Goal: Transaction & Acquisition: Obtain resource

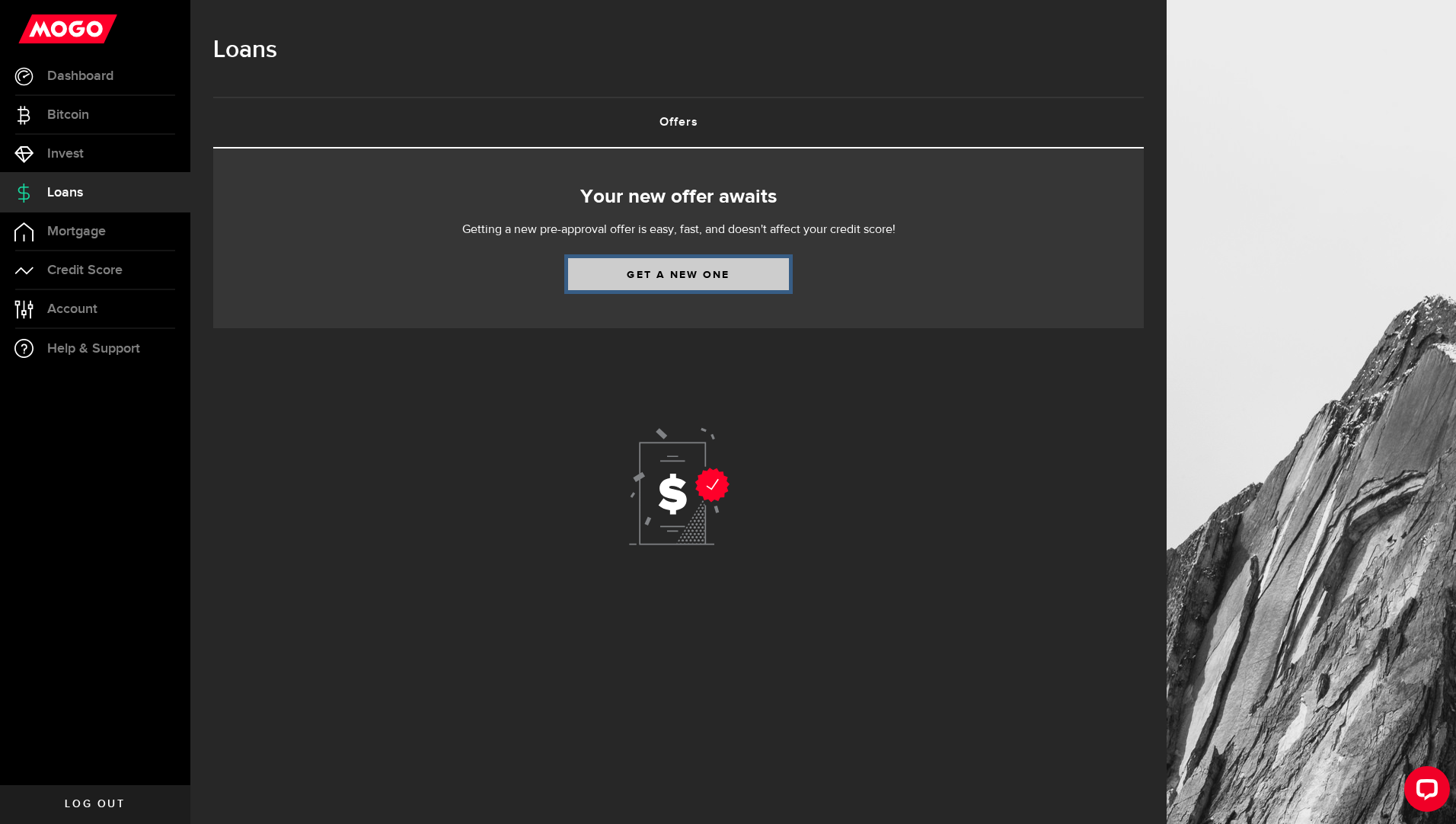
click at [702, 272] on link "Get a new one" at bounding box center [679, 274] width 221 height 32
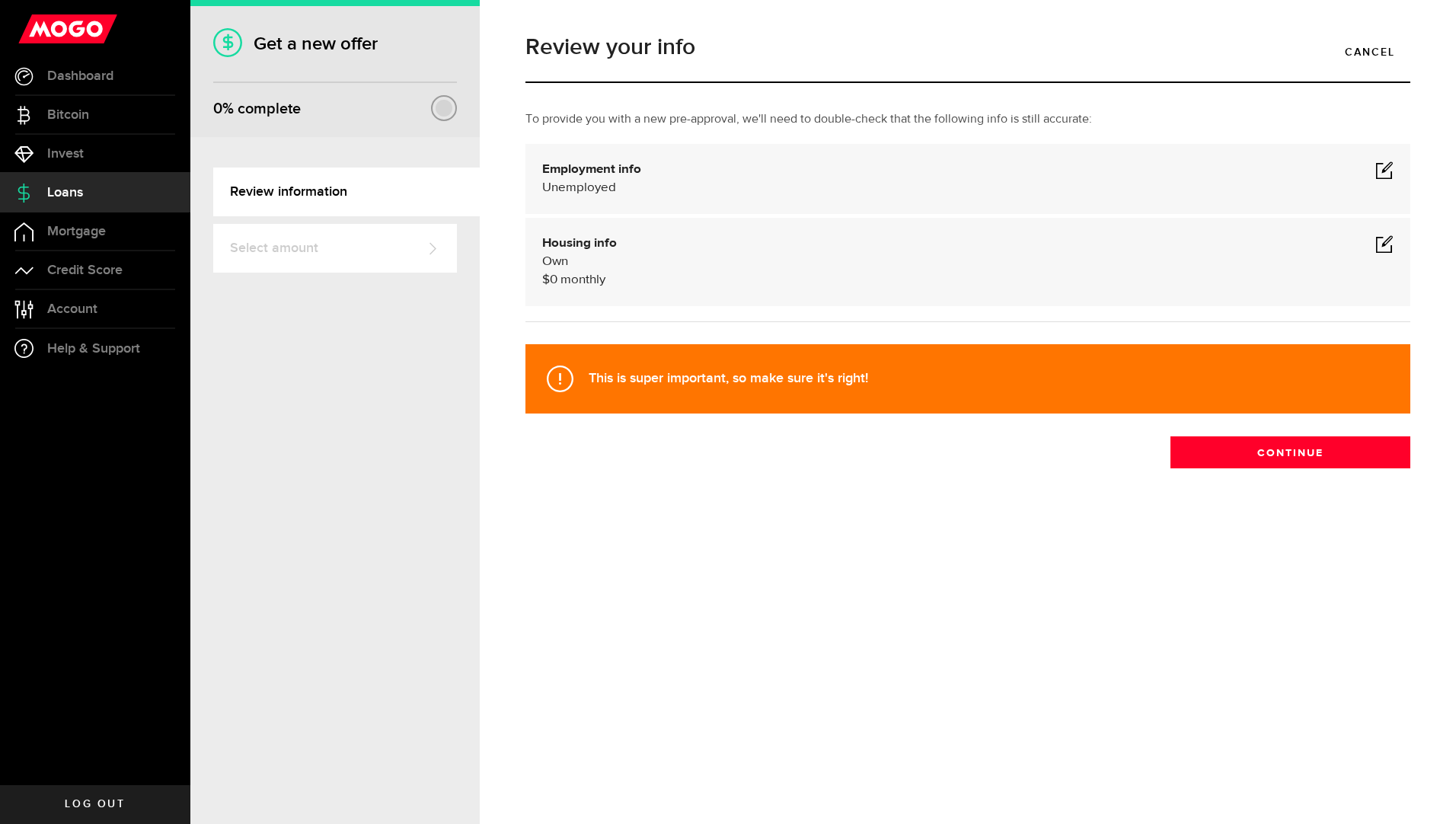
click at [734, 174] on div "Employment info Employed Hourly , (on maternity leave) undefined annually undef…" at bounding box center [968, 178] width 852 height 37
click at [1384, 173] on span at bounding box center [1384, 169] width 18 height 18
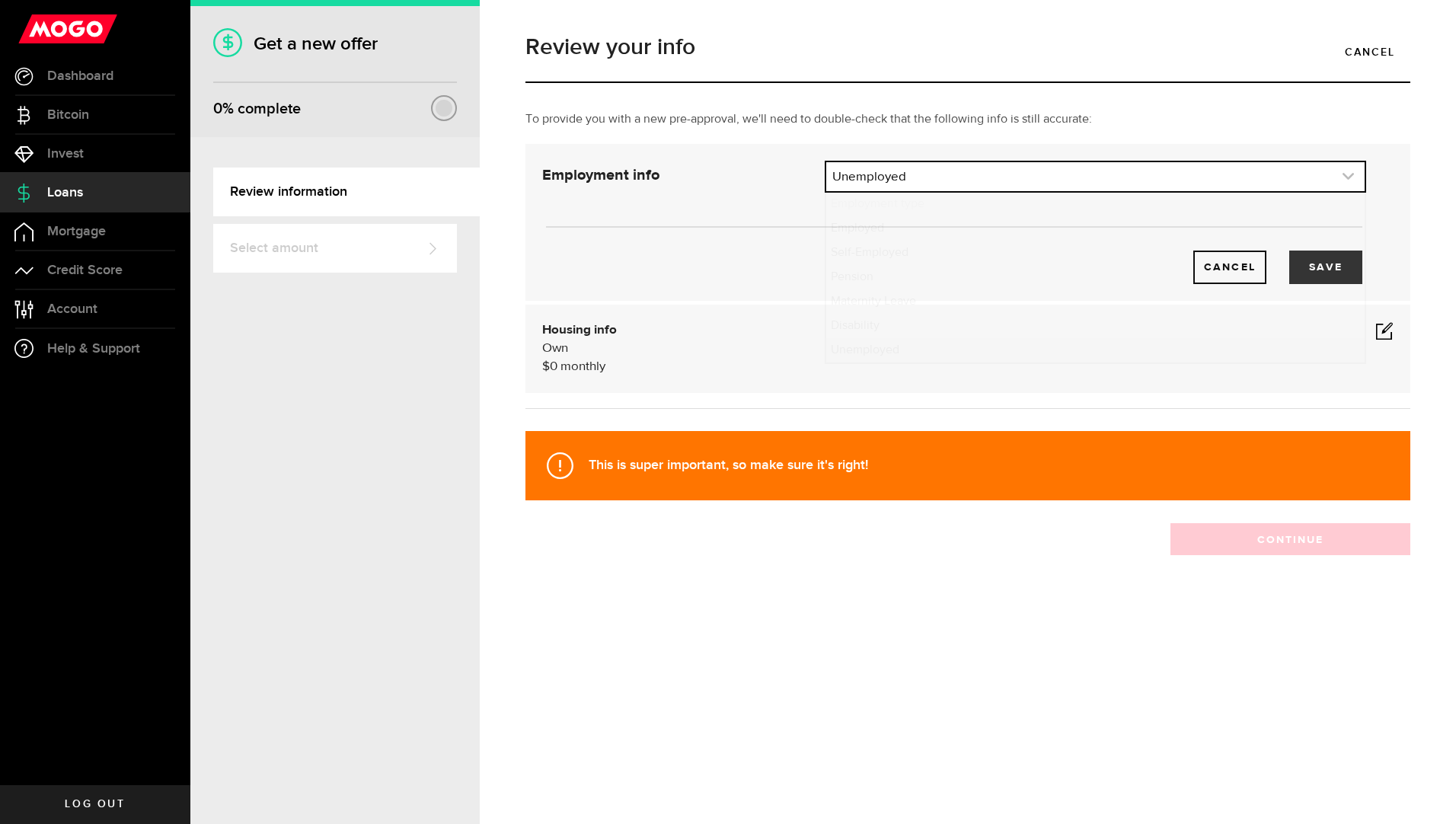
click at [1216, 175] on link "expand select" at bounding box center [1095, 176] width 538 height 29
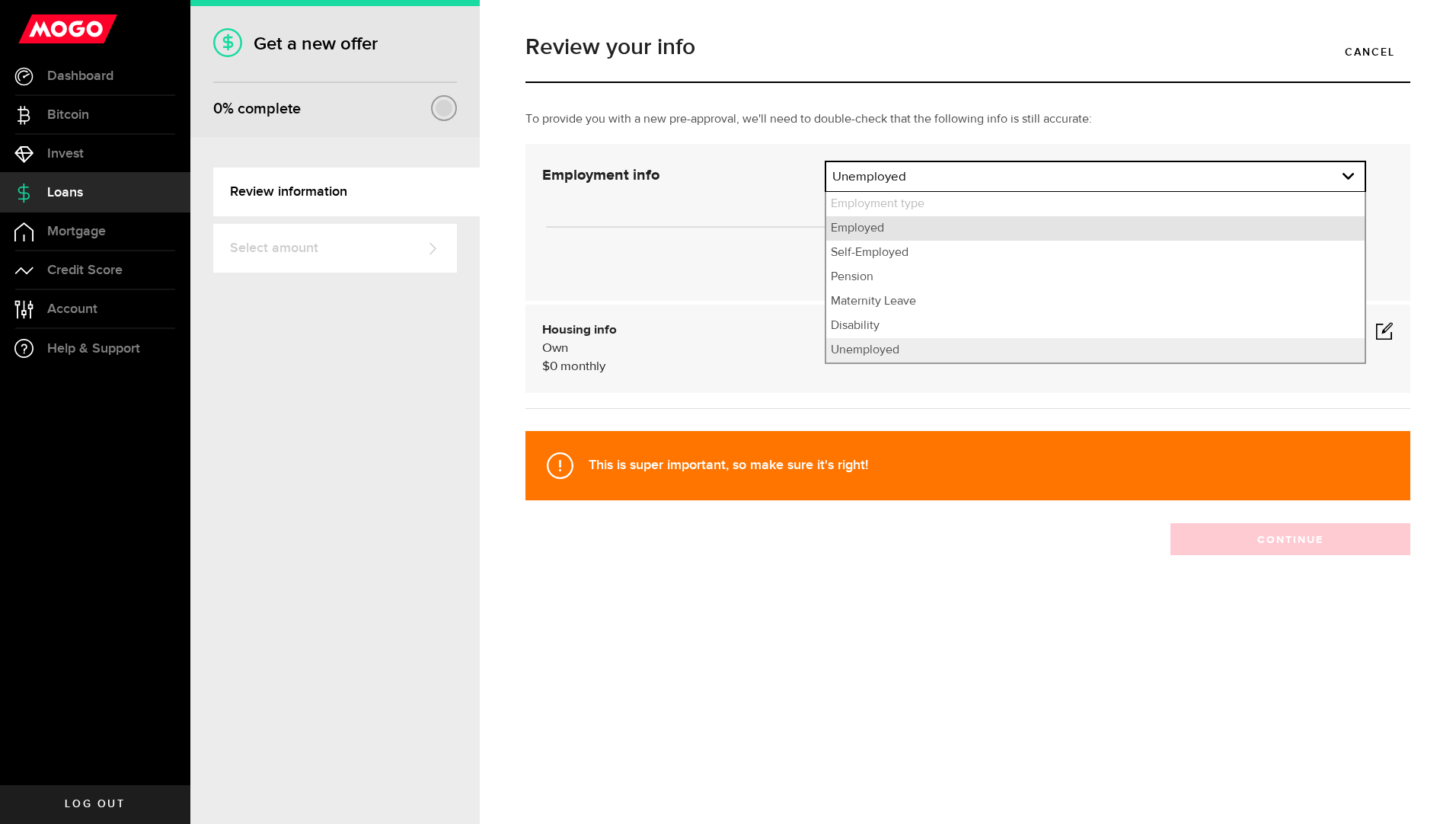
click at [1064, 218] on li "Employed" at bounding box center [1095, 228] width 538 height 25
select select "Employed"
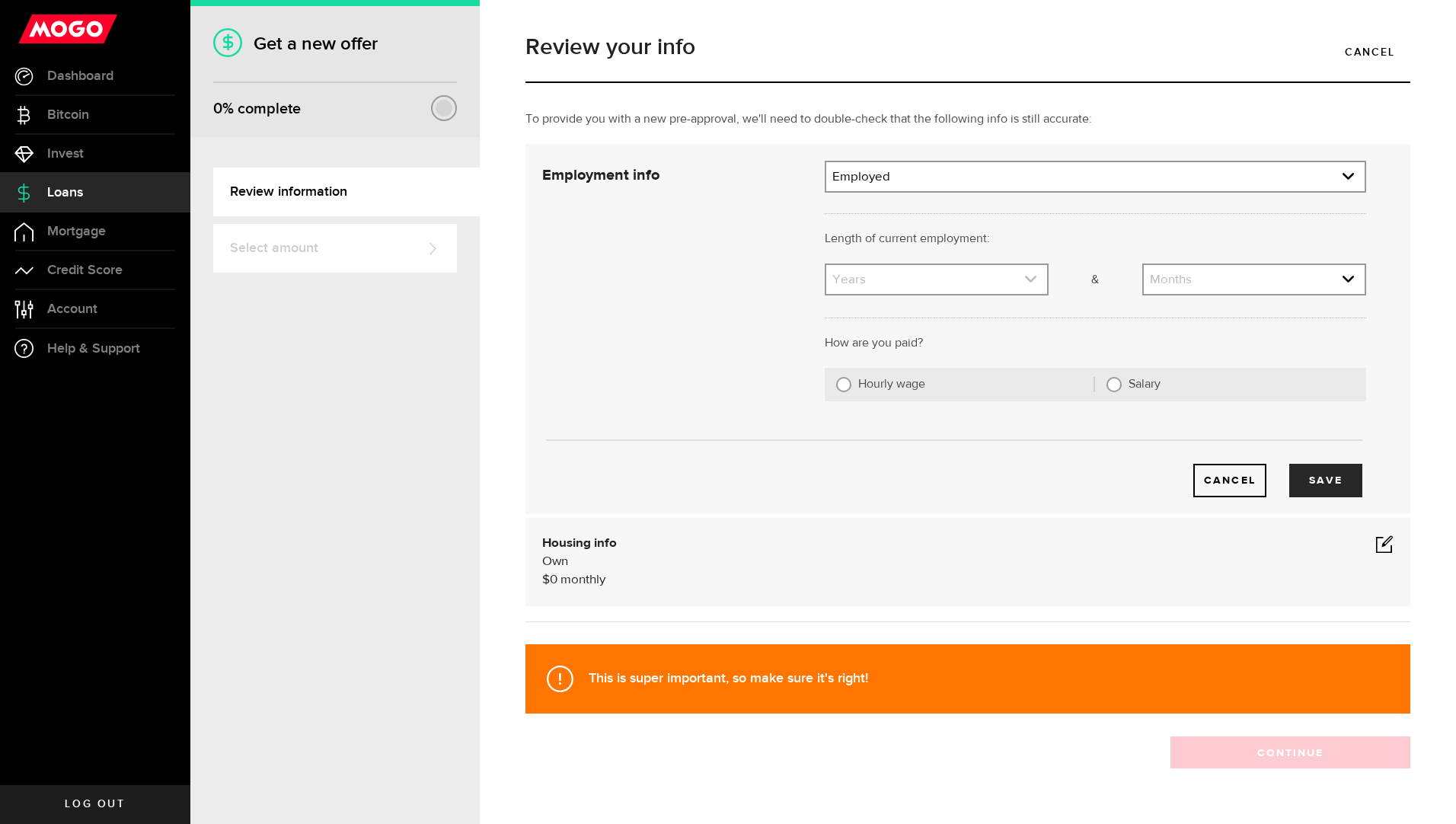
click at [1026, 283] on icon "expand select" at bounding box center [1031, 279] width 13 height 13
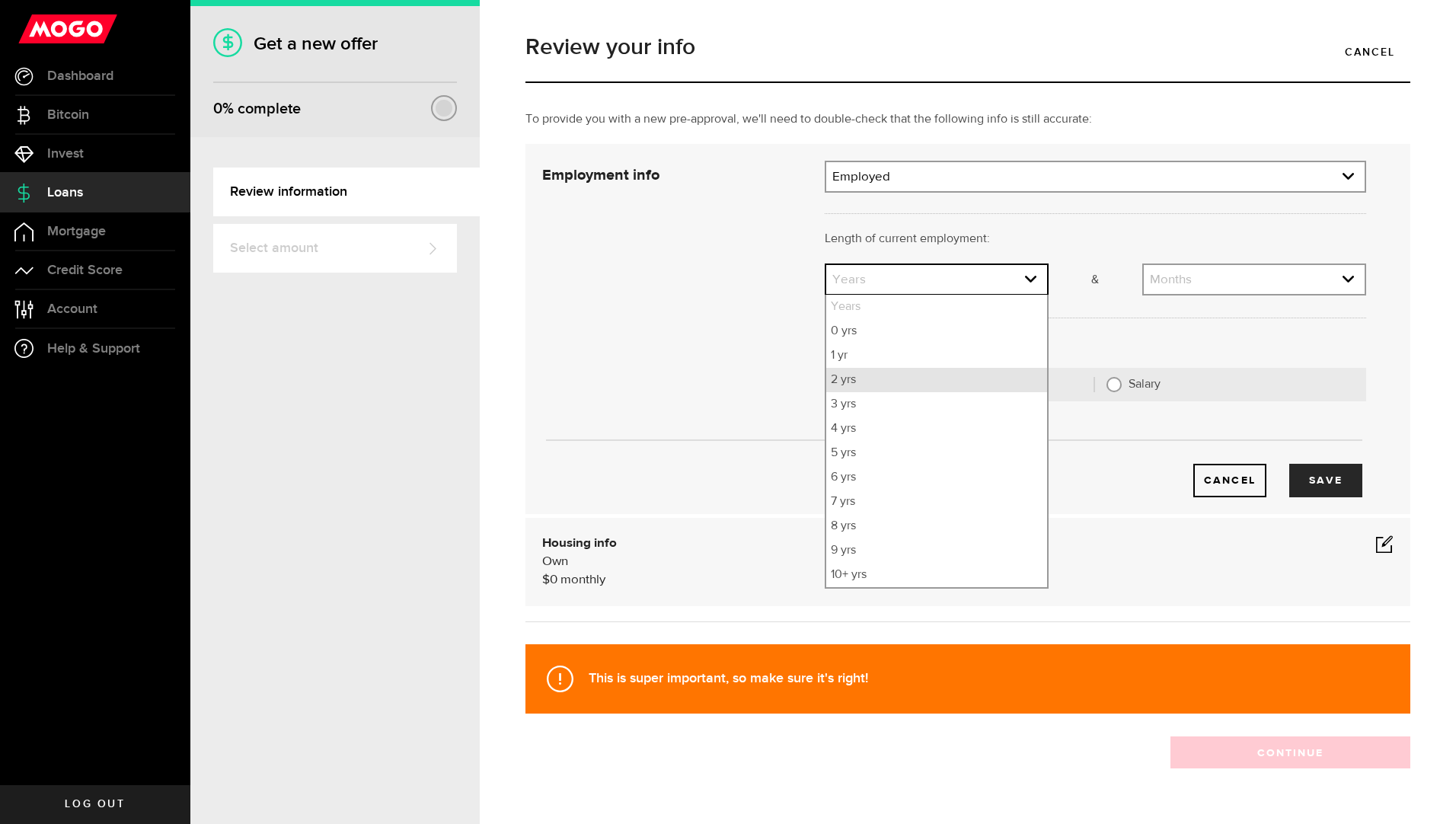
click at [992, 380] on li "2 yrs" at bounding box center [936, 380] width 221 height 25
select select "2"
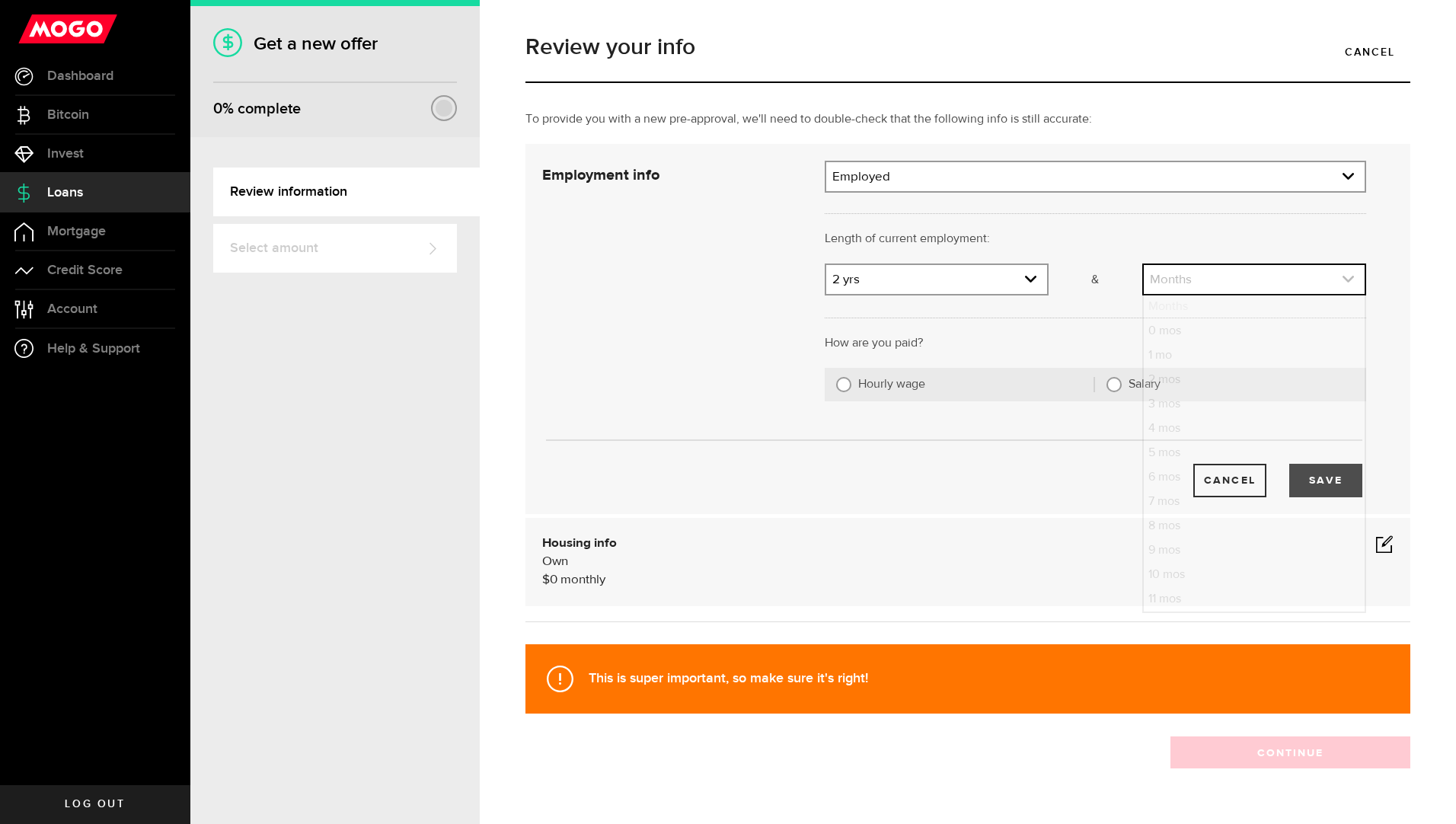
click at [1257, 285] on link "expand select" at bounding box center [1254, 279] width 221 height 29
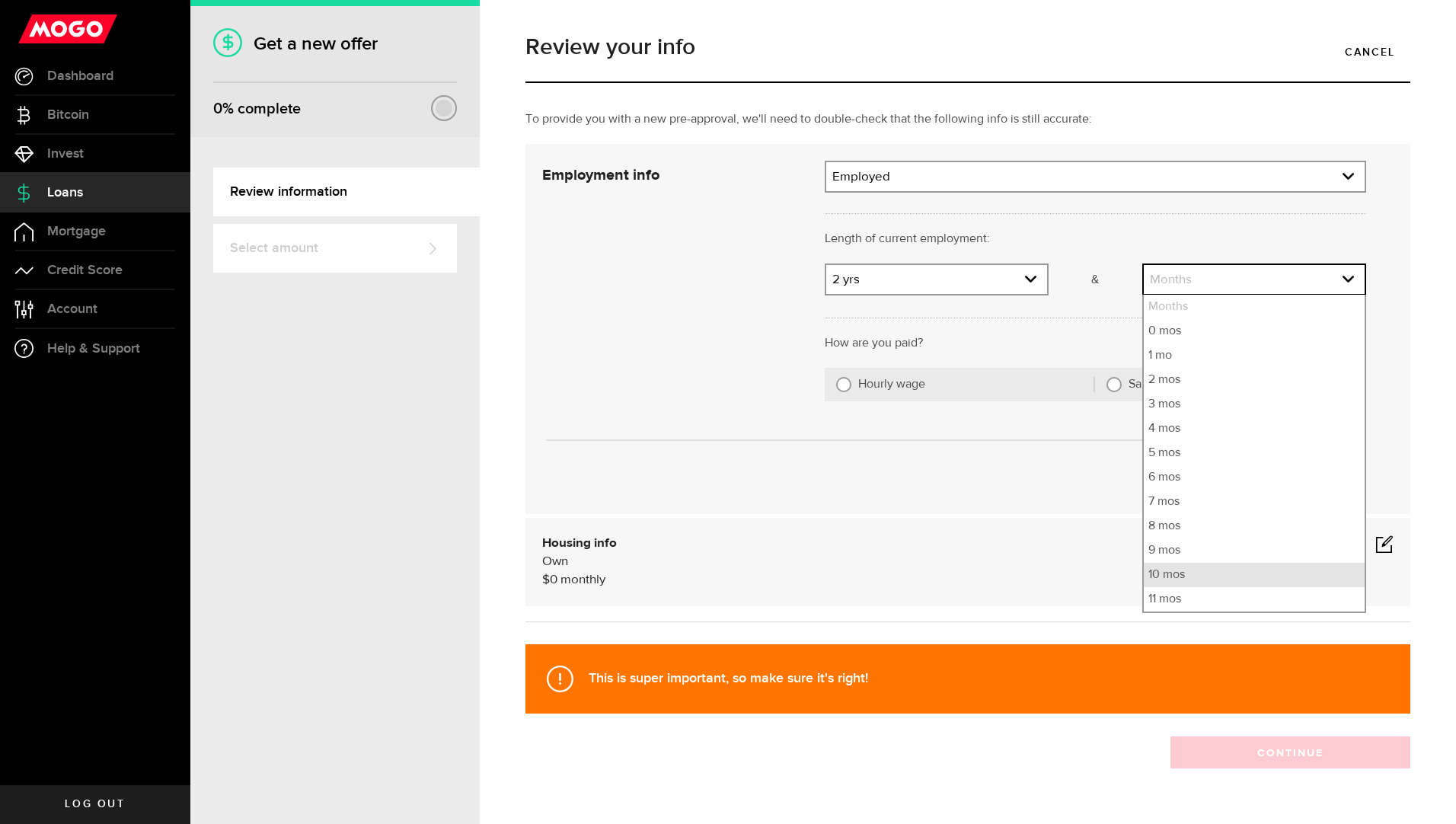
click at [1196, 577] on li "10 mos" at bounding box center [1254, 575] width 221 height 25
select select "10"
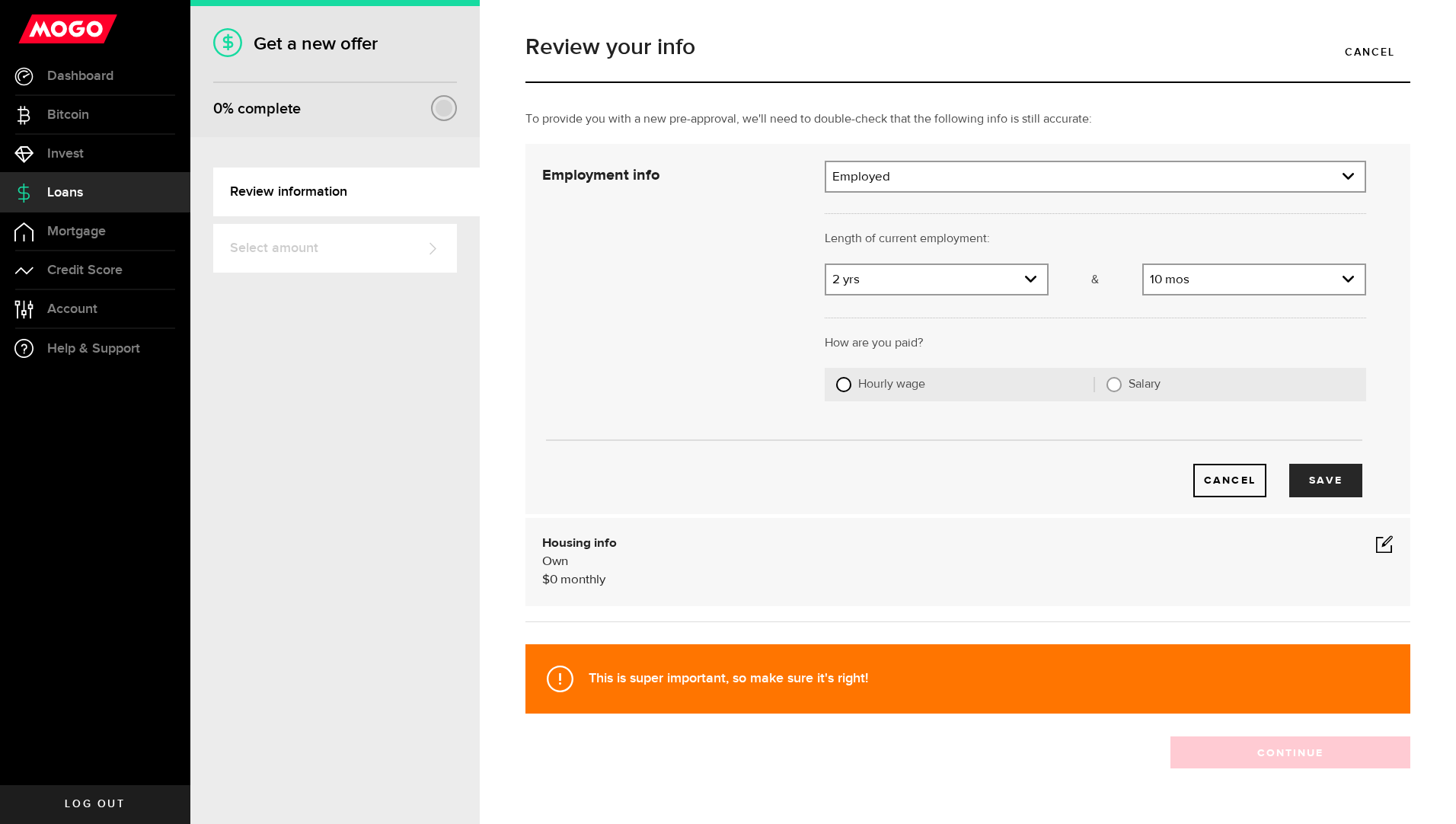
click at [846, 384] on input "Hourly wage" at bounding box center [844, 385] width 15 height 15
radio input "true"
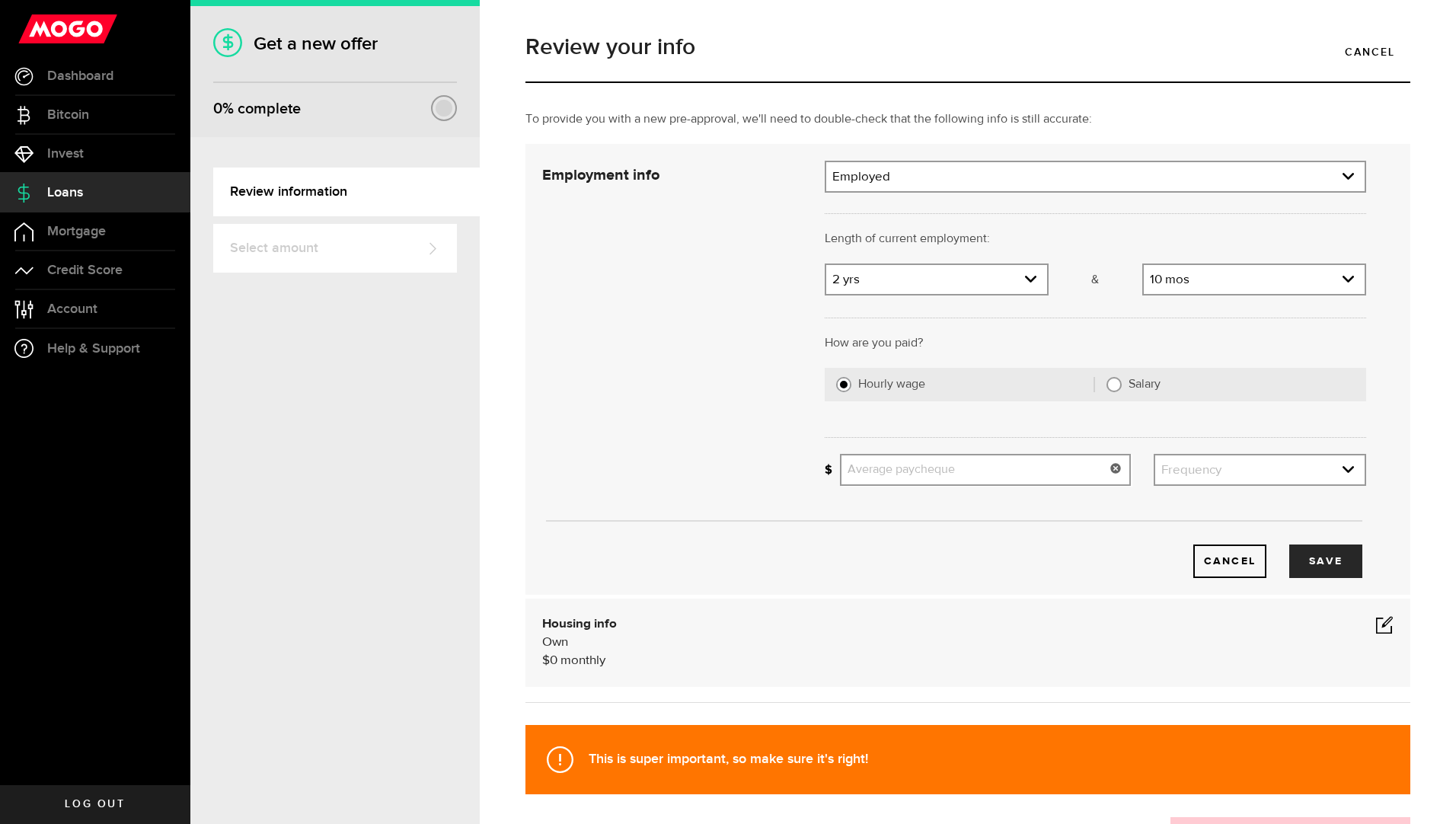
click at [965, 470] on input "Average paycheque" at bounding box center [985, 470] width 291 height 32
type input "1,689"
click at [1187, 470] on link "expand select" at bounding box center [1260, 470] width 209 height 29
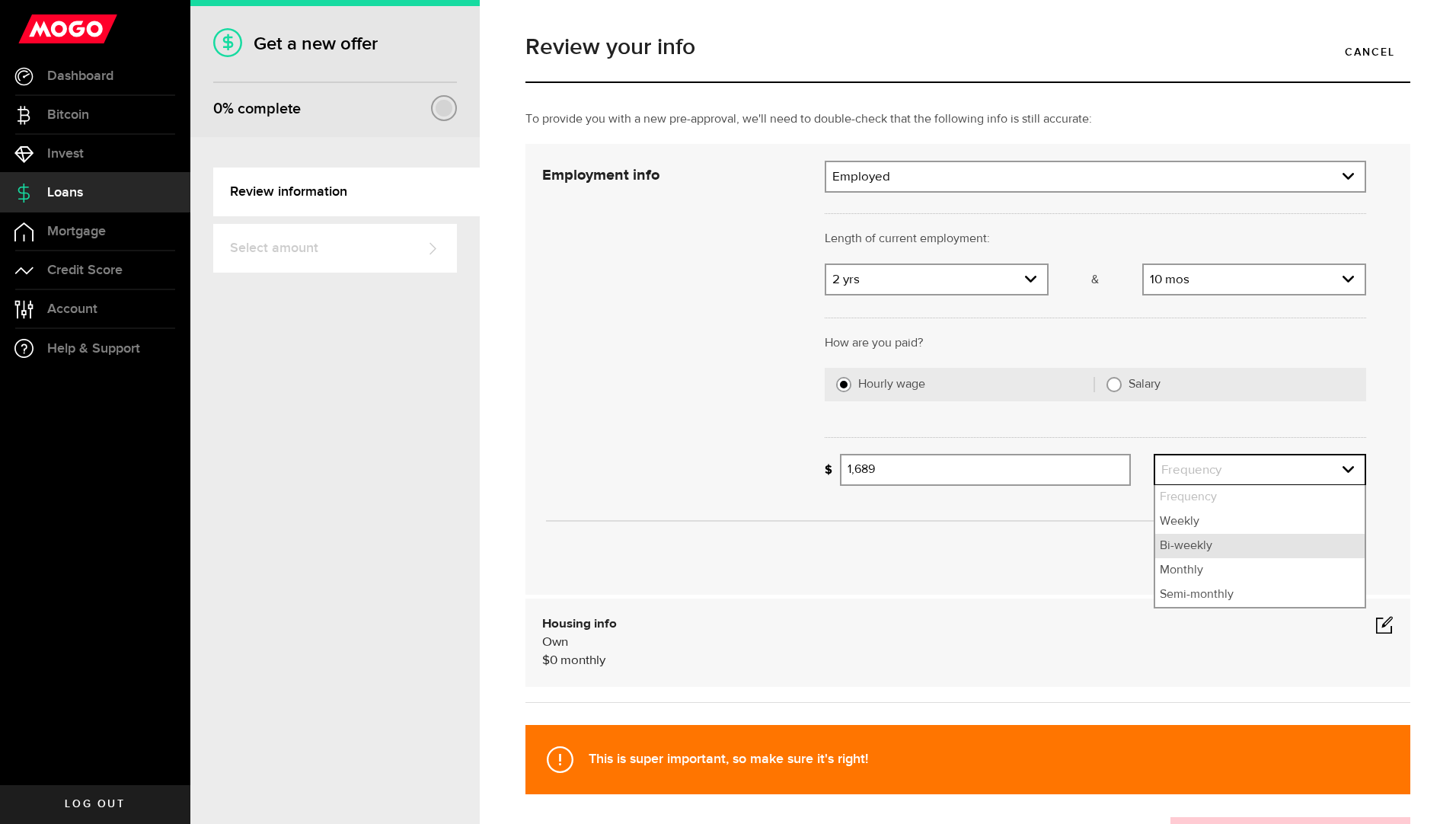
click at [1185, 552] on li "Bi-weekly" at bounding box center [1260, 546] width 209 height 25
select select "bi_weekly"
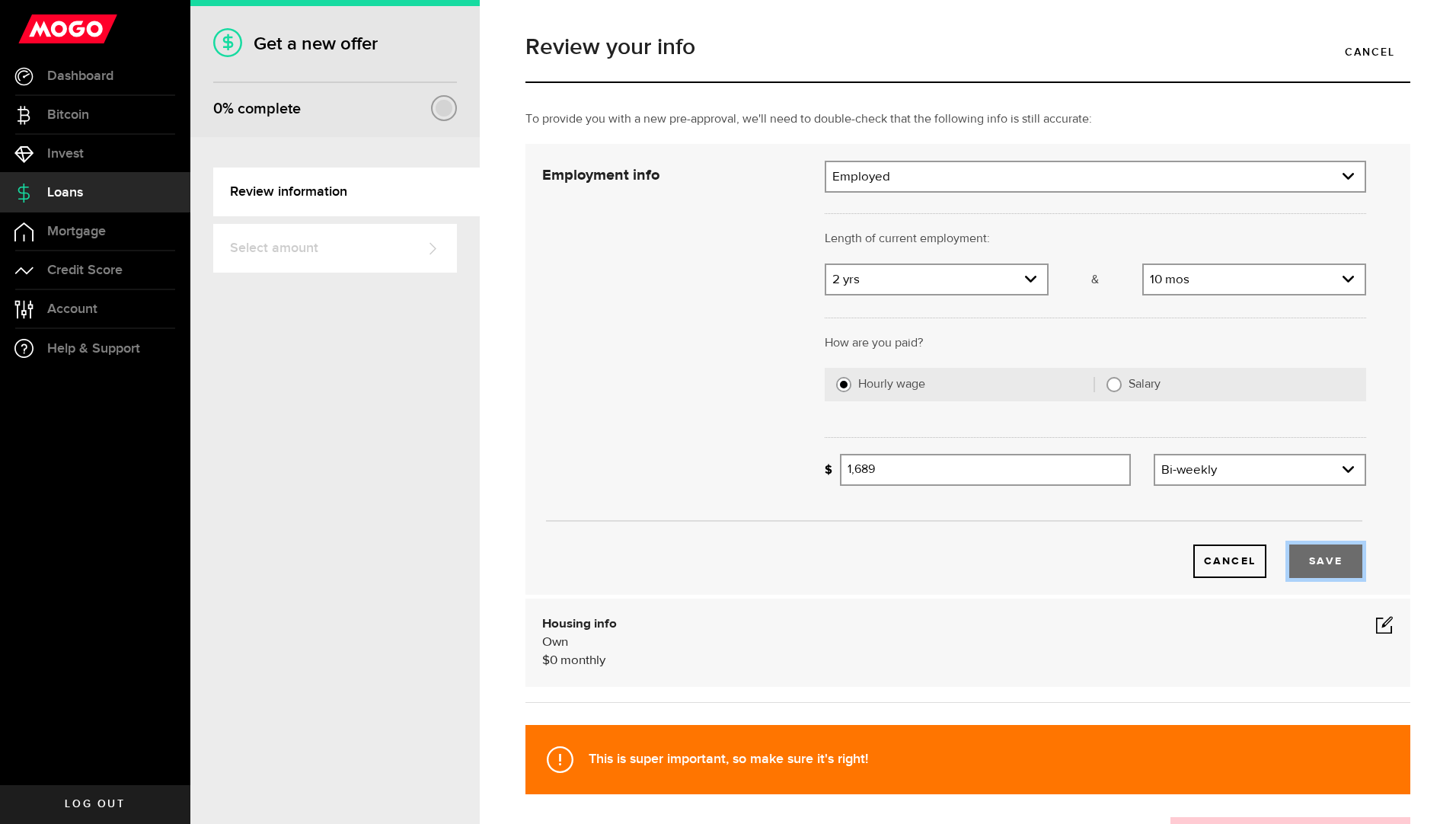
click at [1311, 562] on button "Save" at bounding box center [1327, 562] width 74 height 34
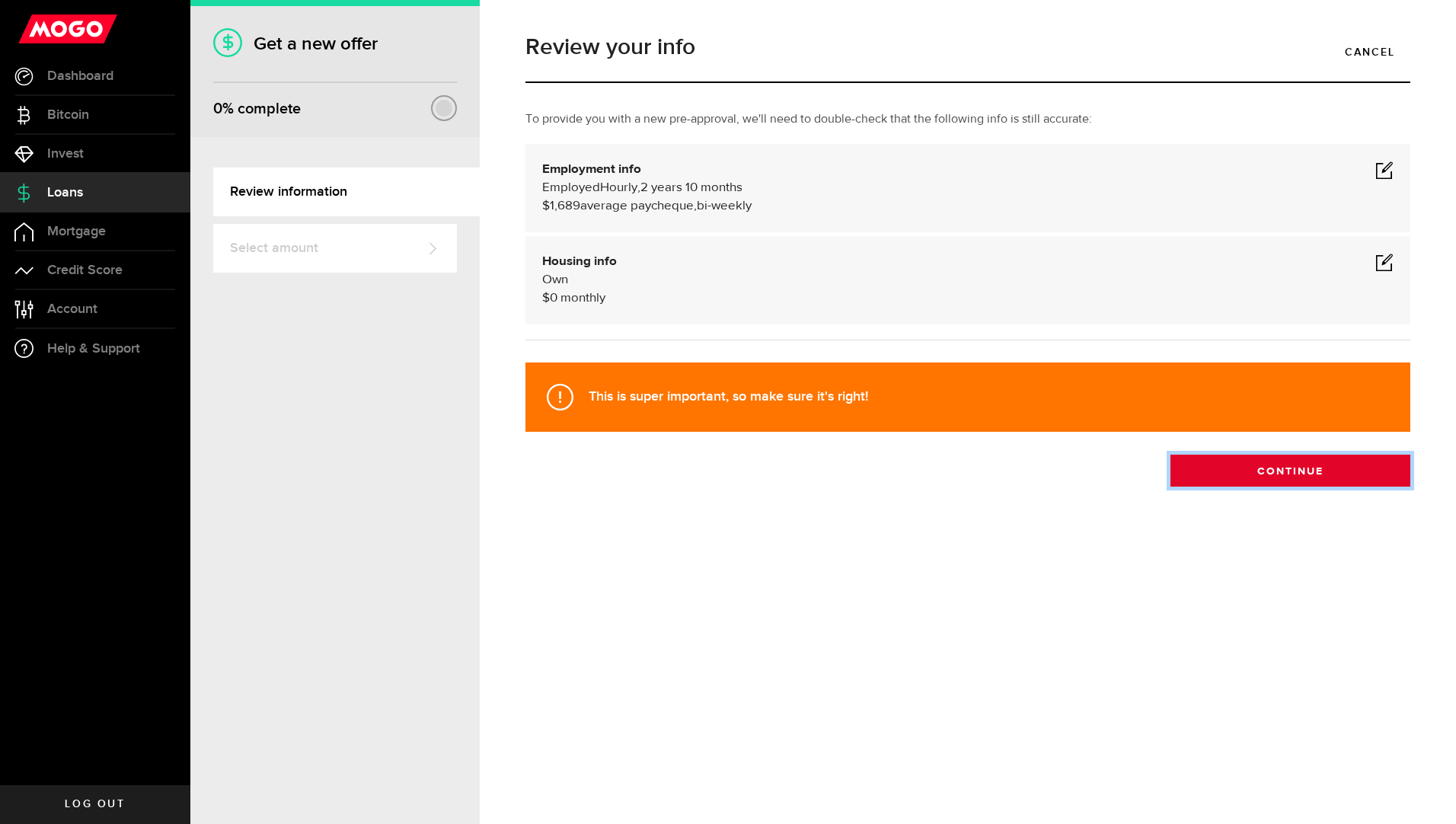
click at [1238, 472] on button "Continue" at bounding box center [1291, 470] width 240 height 32
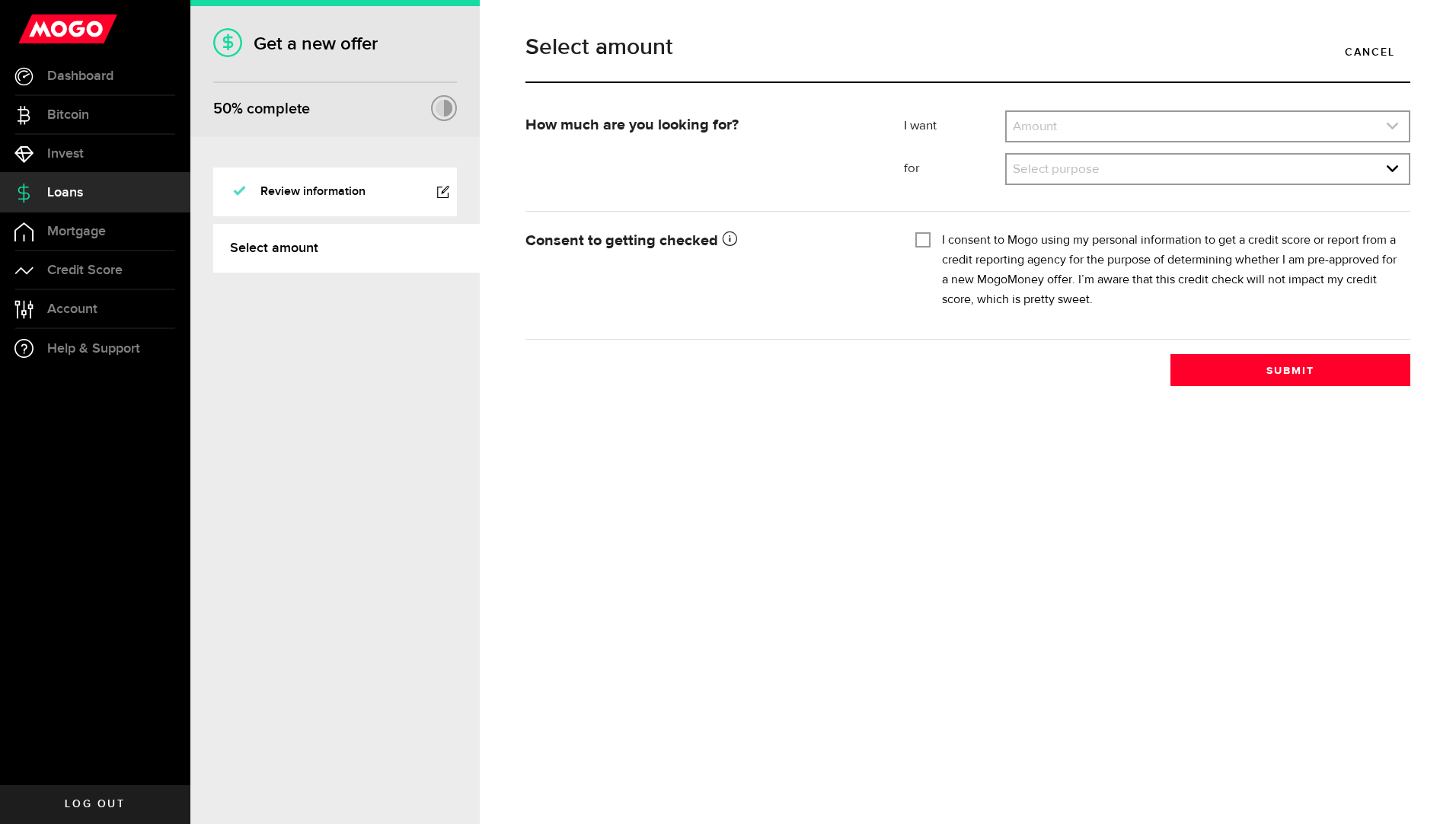
click at [1232, 120] on link "expand select" at bounding box center [1208, 126] width 403 height 29
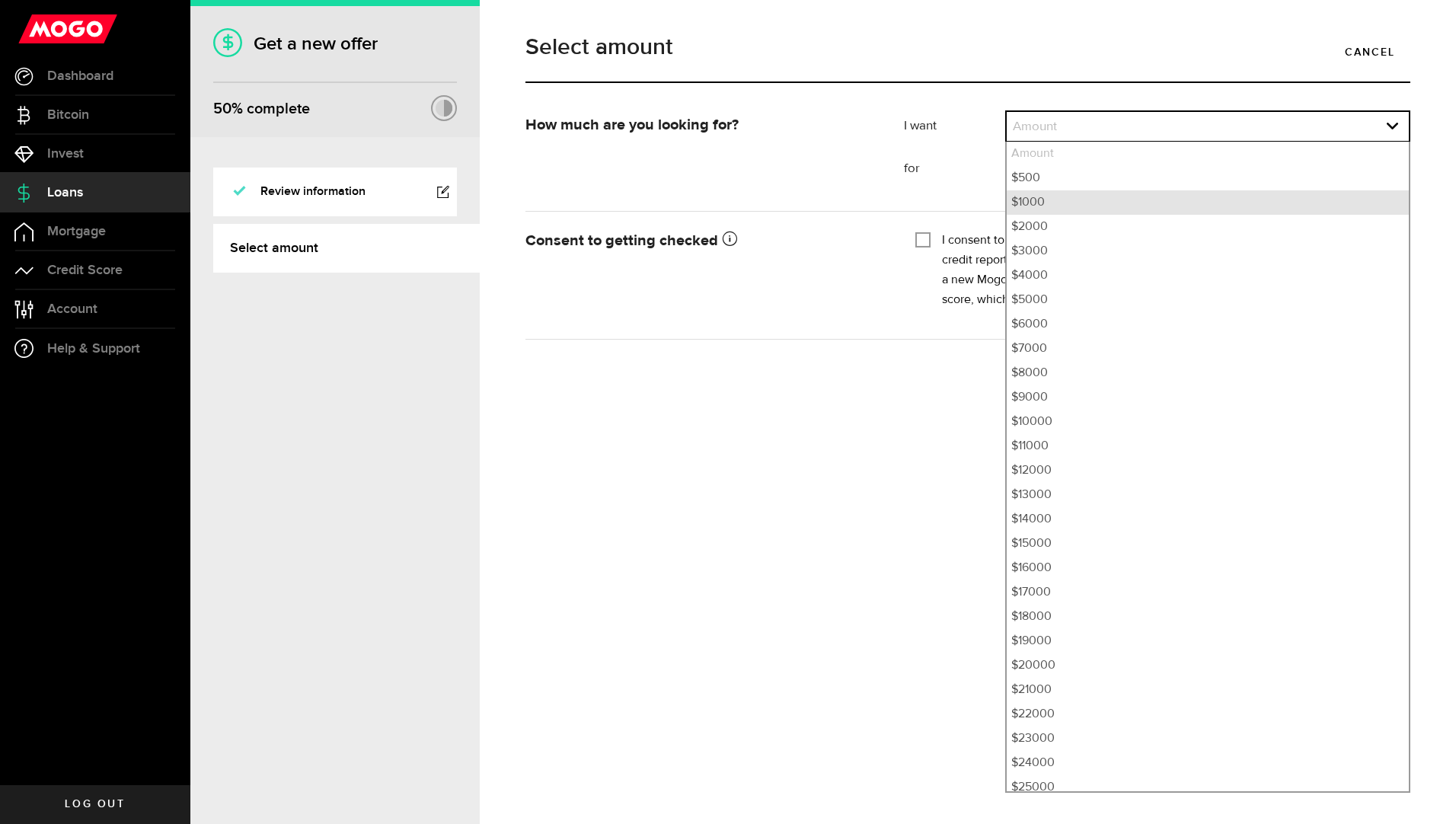
click at [1199, 200] on li "$1000" at bounding box center [1208, 203] width 403 height 25
select select "1000"
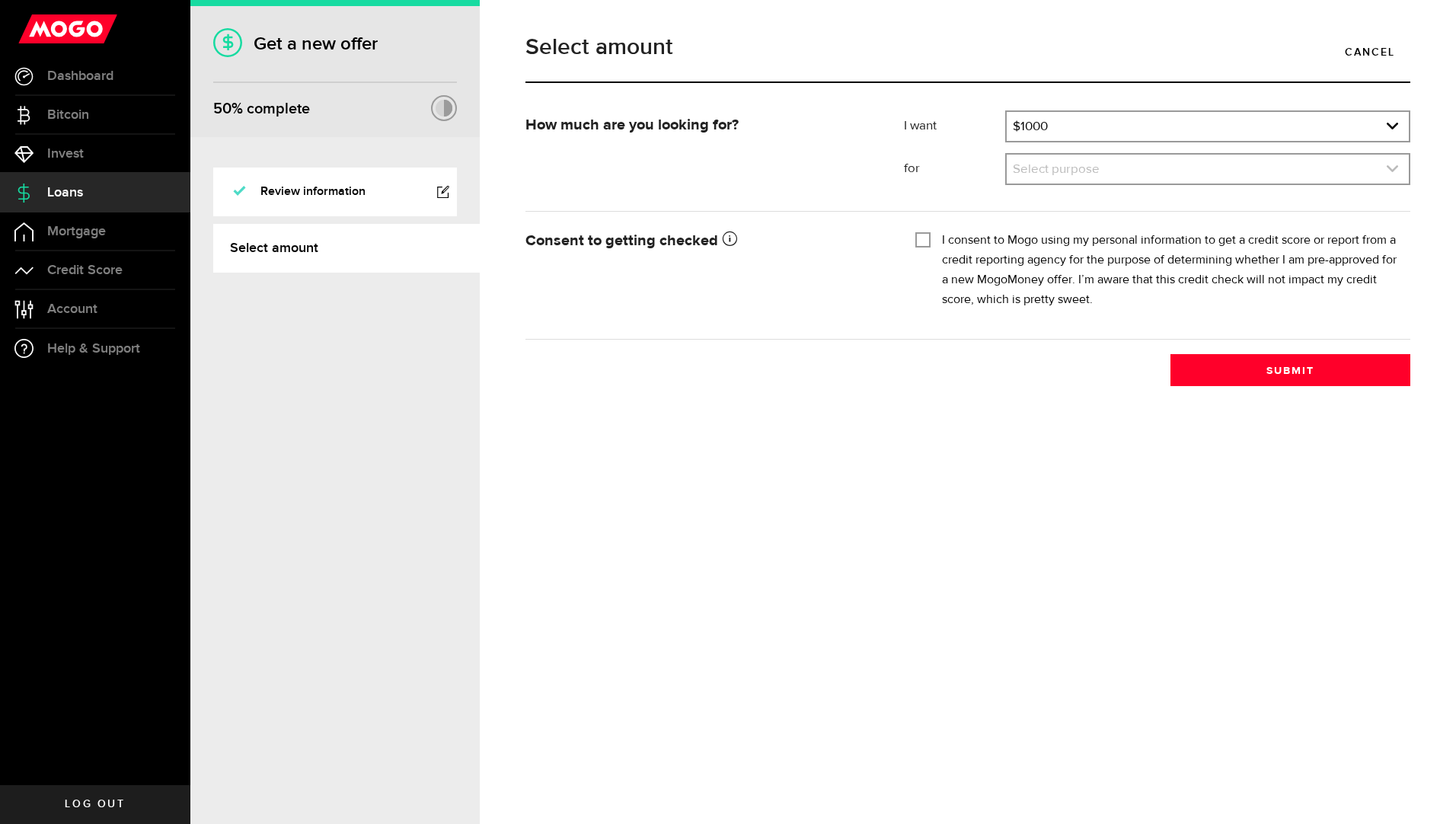
click at [1192, 164] on link "expand select" at bounding box center [1208, 169] width 403 height 29
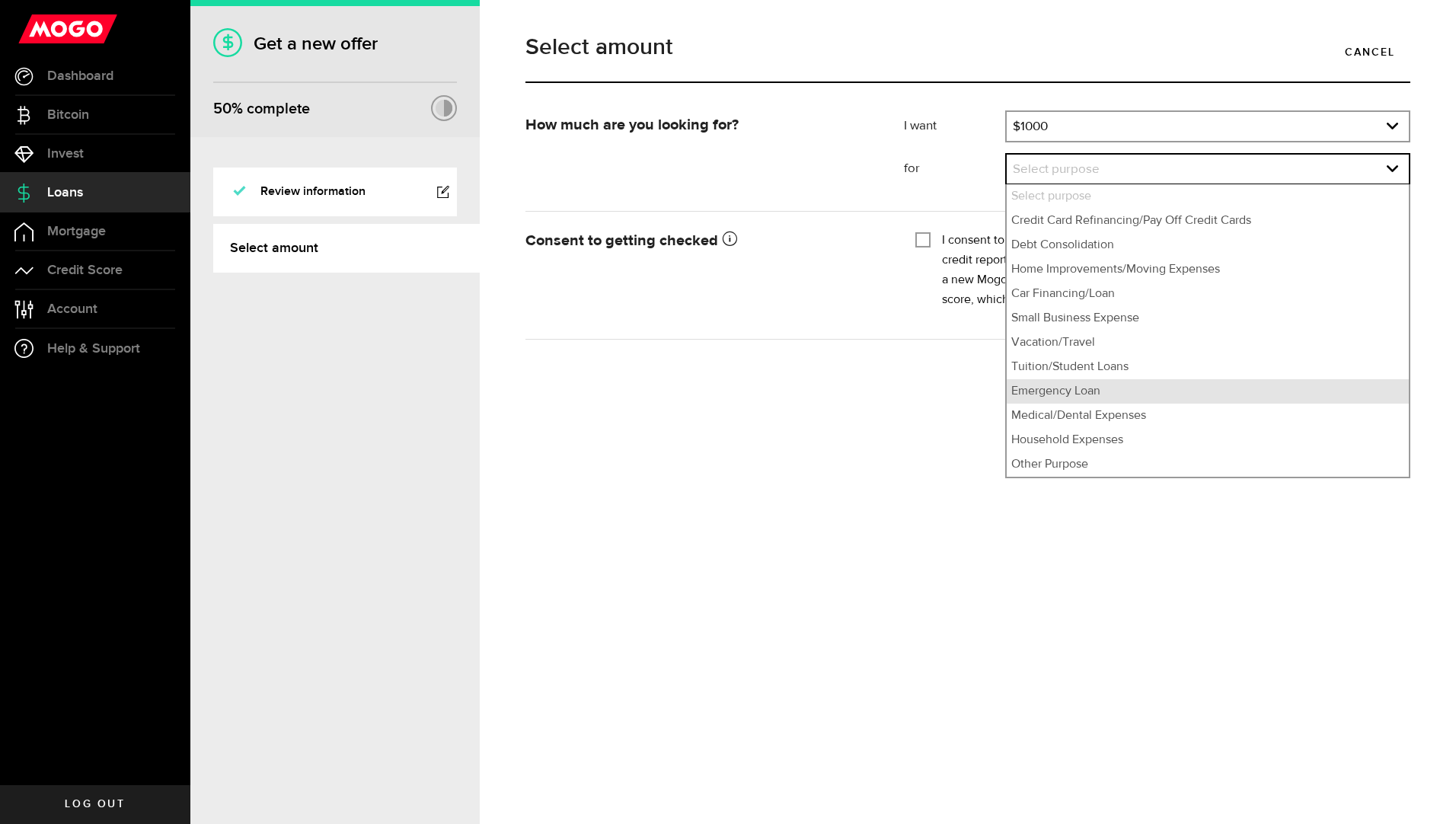
click at [1120, 391] on li "Emergency Loan" at bounding box center [1208, 391] width 403 height 25
select select "Emergency Loan"
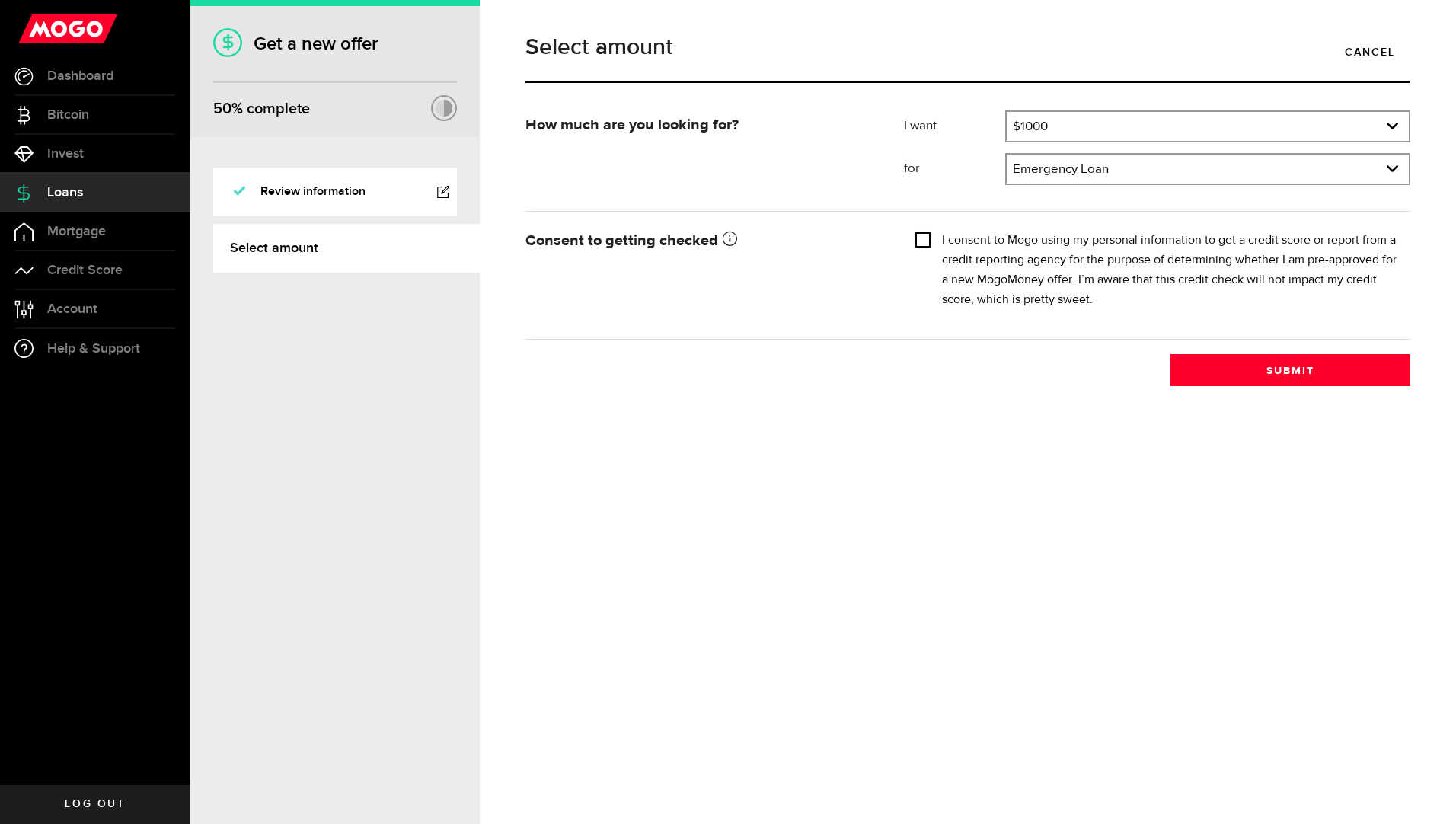
click at [927, 239] on input "I consent to Mogo using my personal information to get a credit score or report…" at bounding box center [923, 239] width 15 height 15
checkbox input "true"
click at [1312, 374] on button "Submit" at bounding box center [1291, 371] width 240 height 32
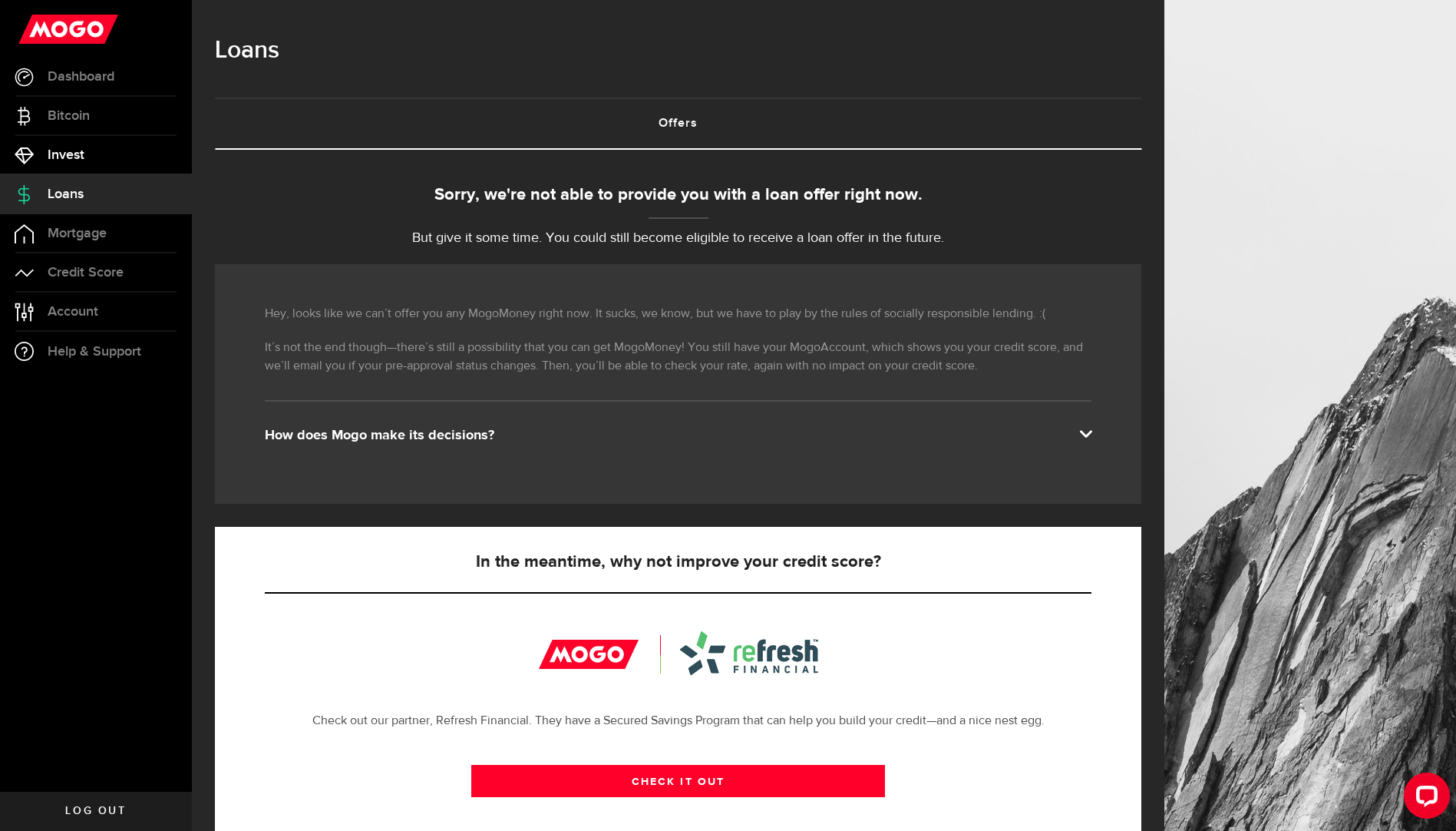
click at [89, 161] on link "Invest" at bounding box center [96, 155] width 192 height 38
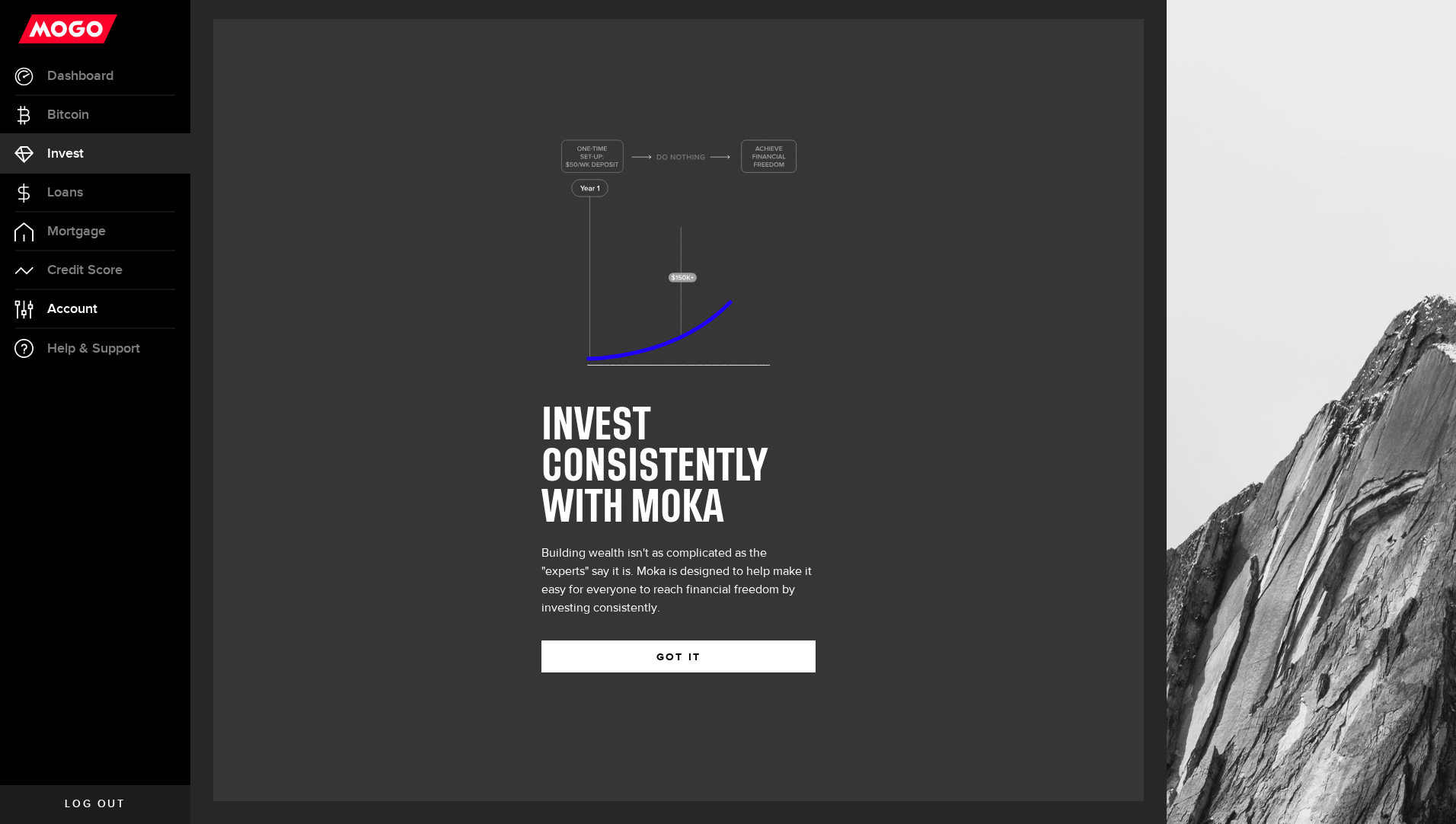
click at [74, 311] on span "Account" at bounding box center [72, 309] width 50 height 14
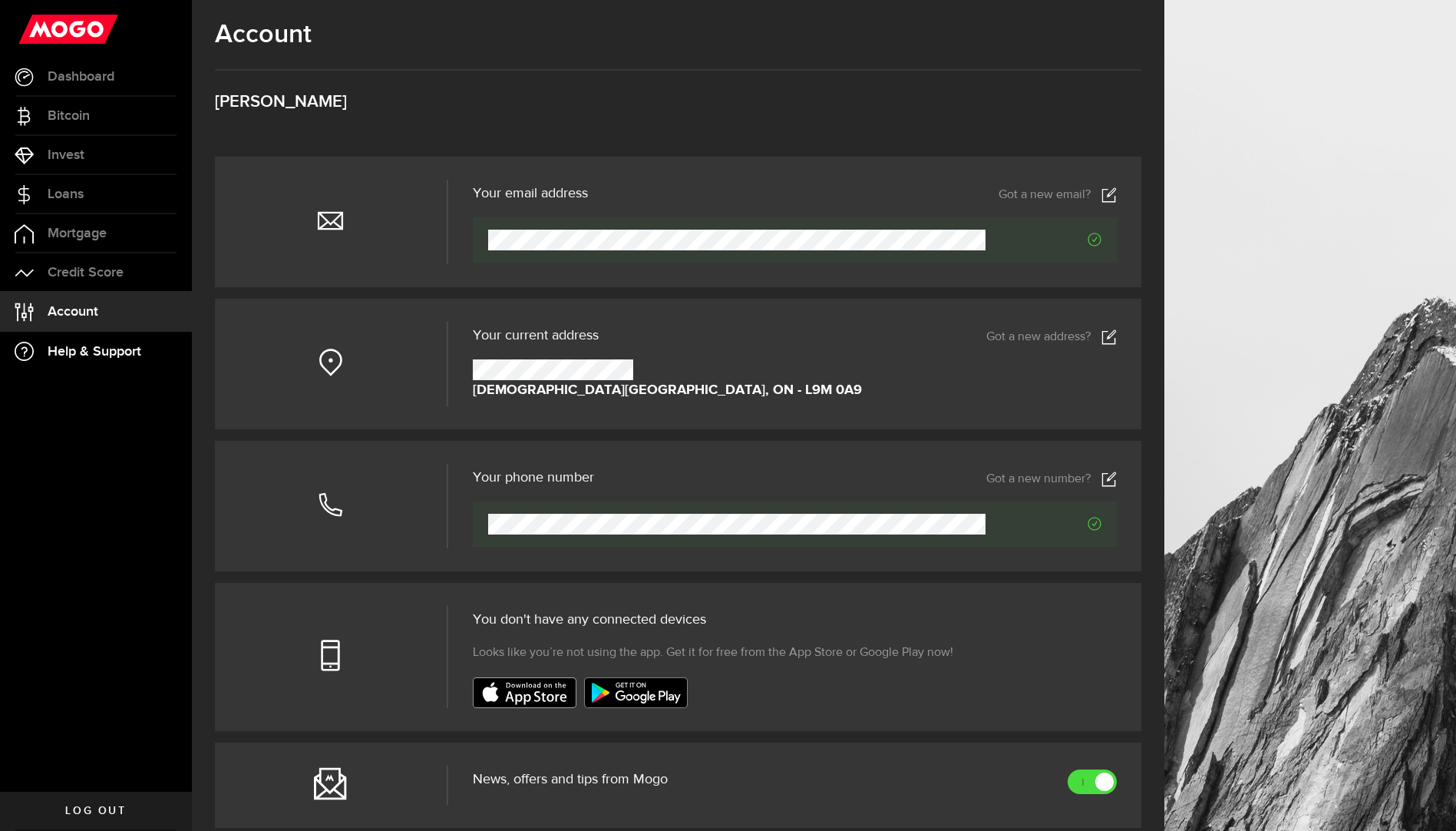
click at [81, 353] on span "Help & Support" at bounding box center [94, 352] width 94 height 14
click at [98, 265] on span "Credit Score" at bounding box center [86, 272] width 76 height 14
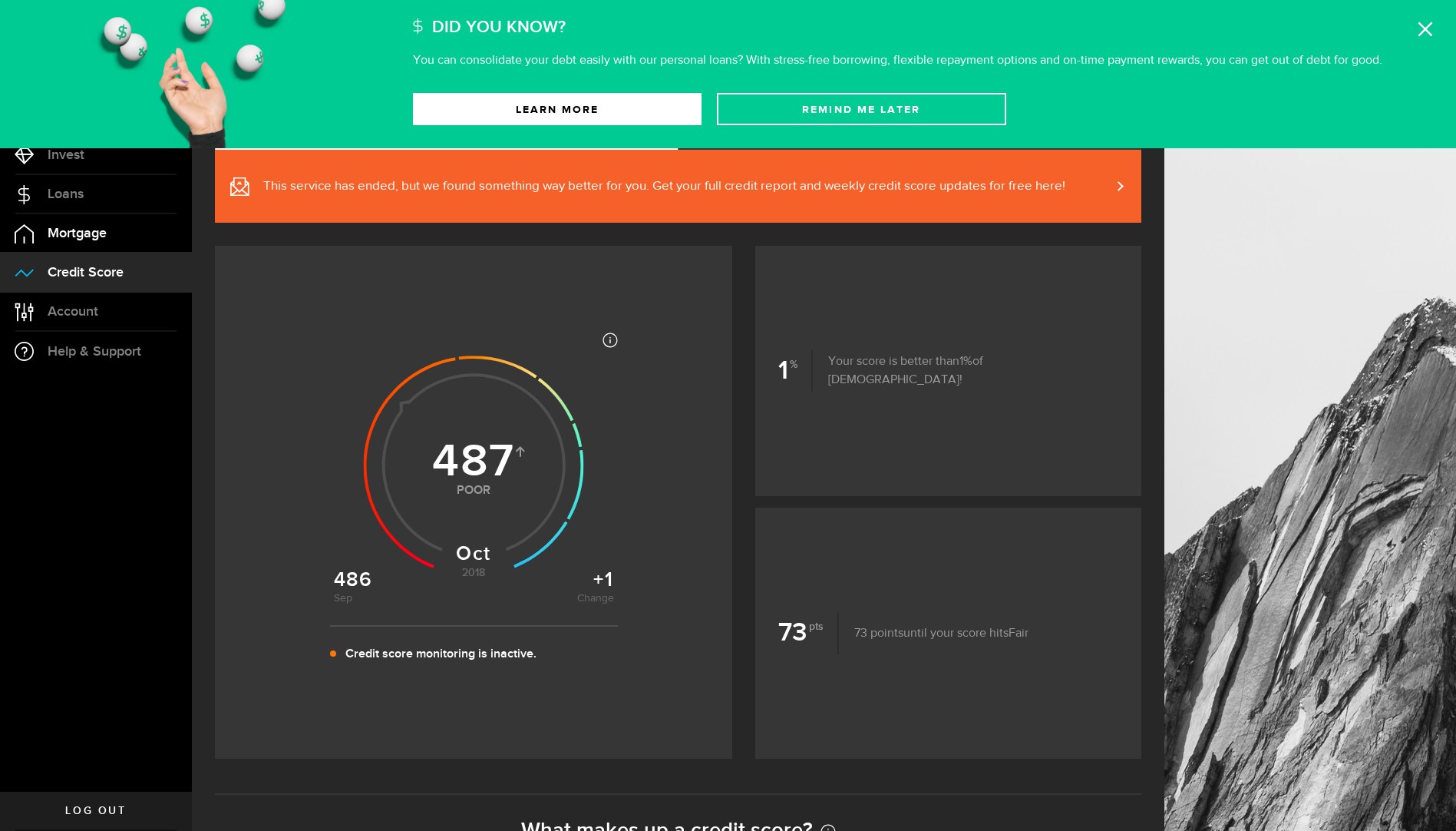
click at [105, 236] on span "Mortgage" at bounding box center [77, 233] width 59 height 14
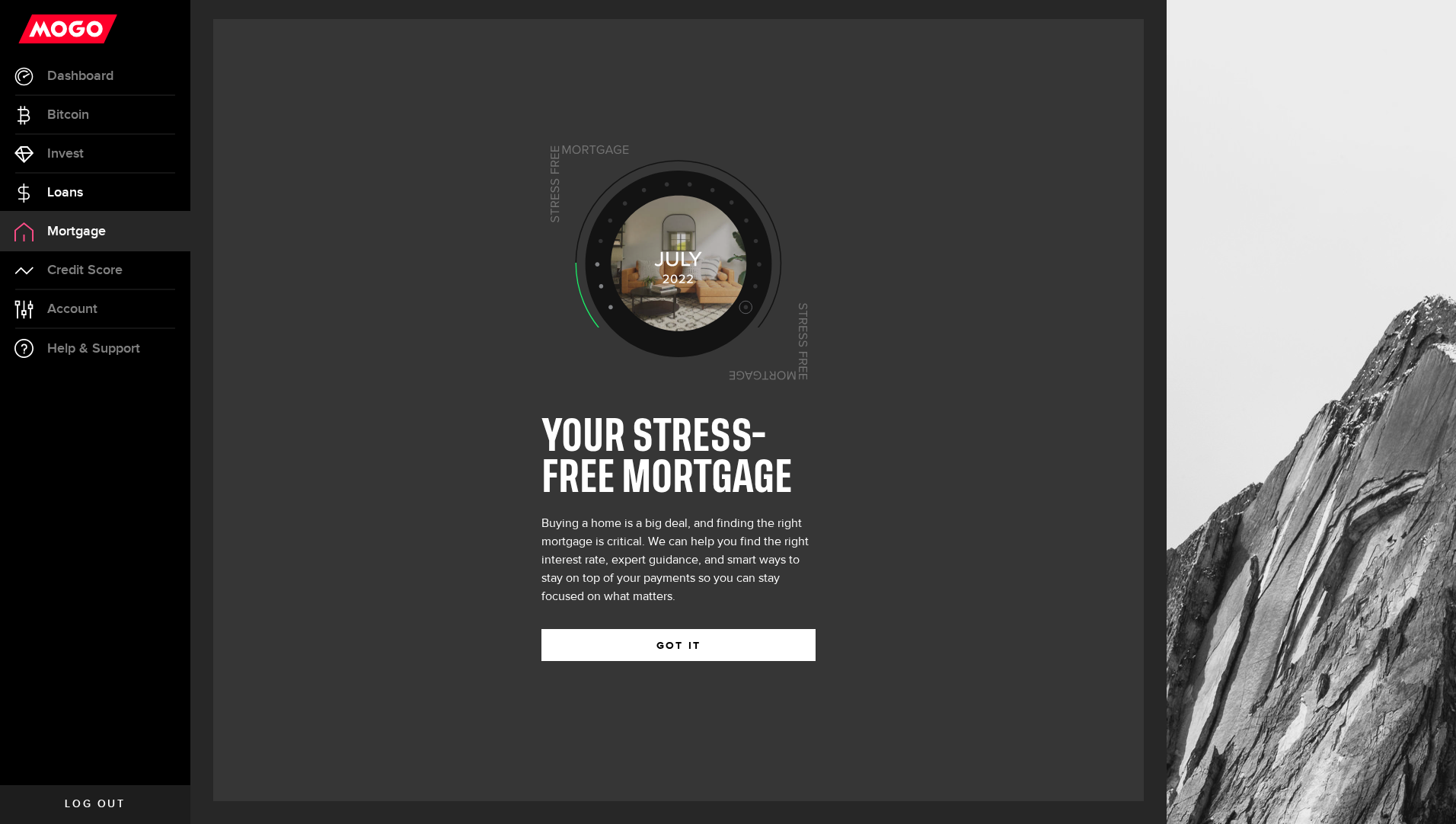
click at [105, 199] on link "Loans" at bounding box center [95, 192] width 190 height 38
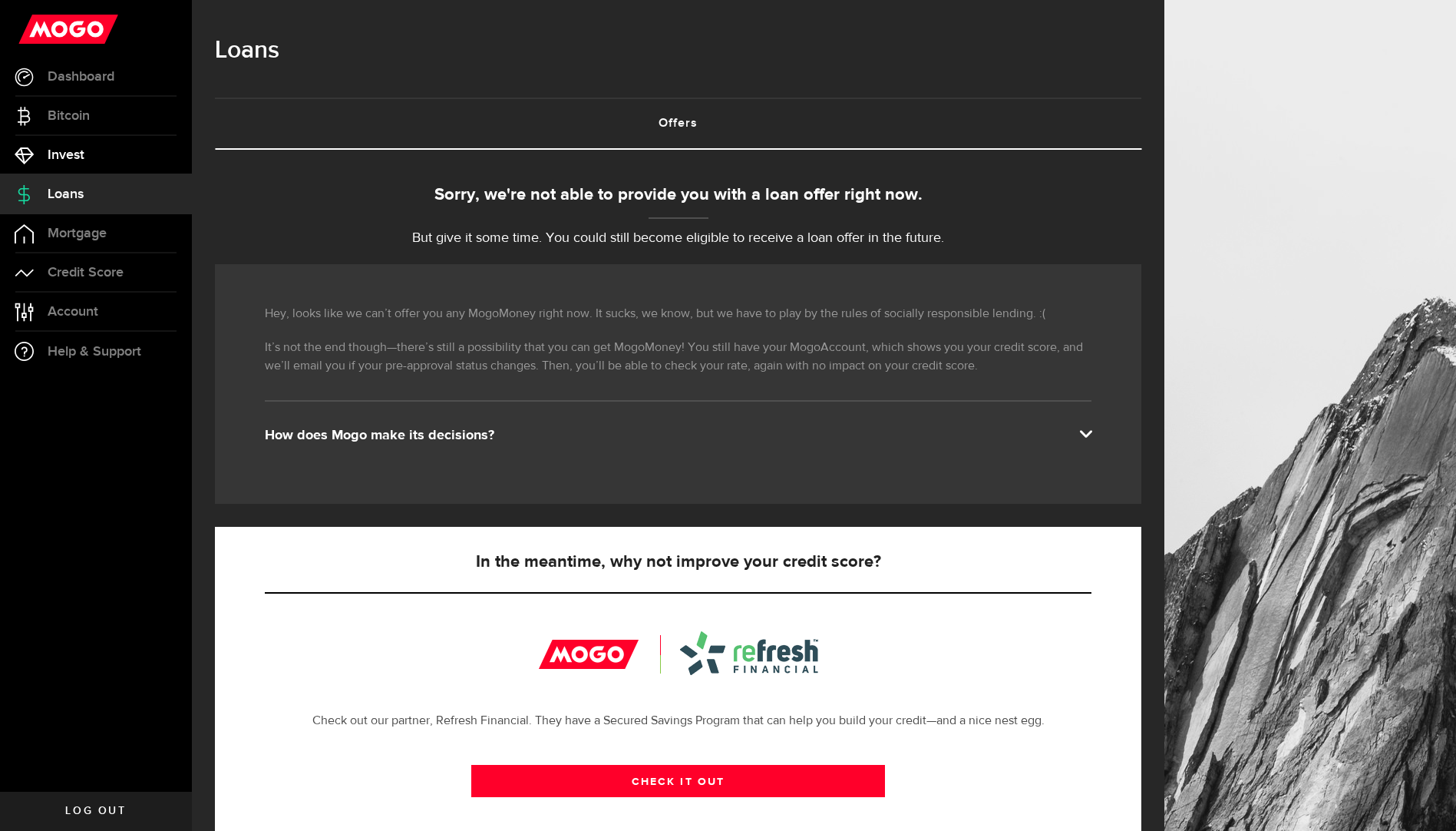
click at [103, 149] on link "Invest" at bounding box center [96, 155] width 192 height 38
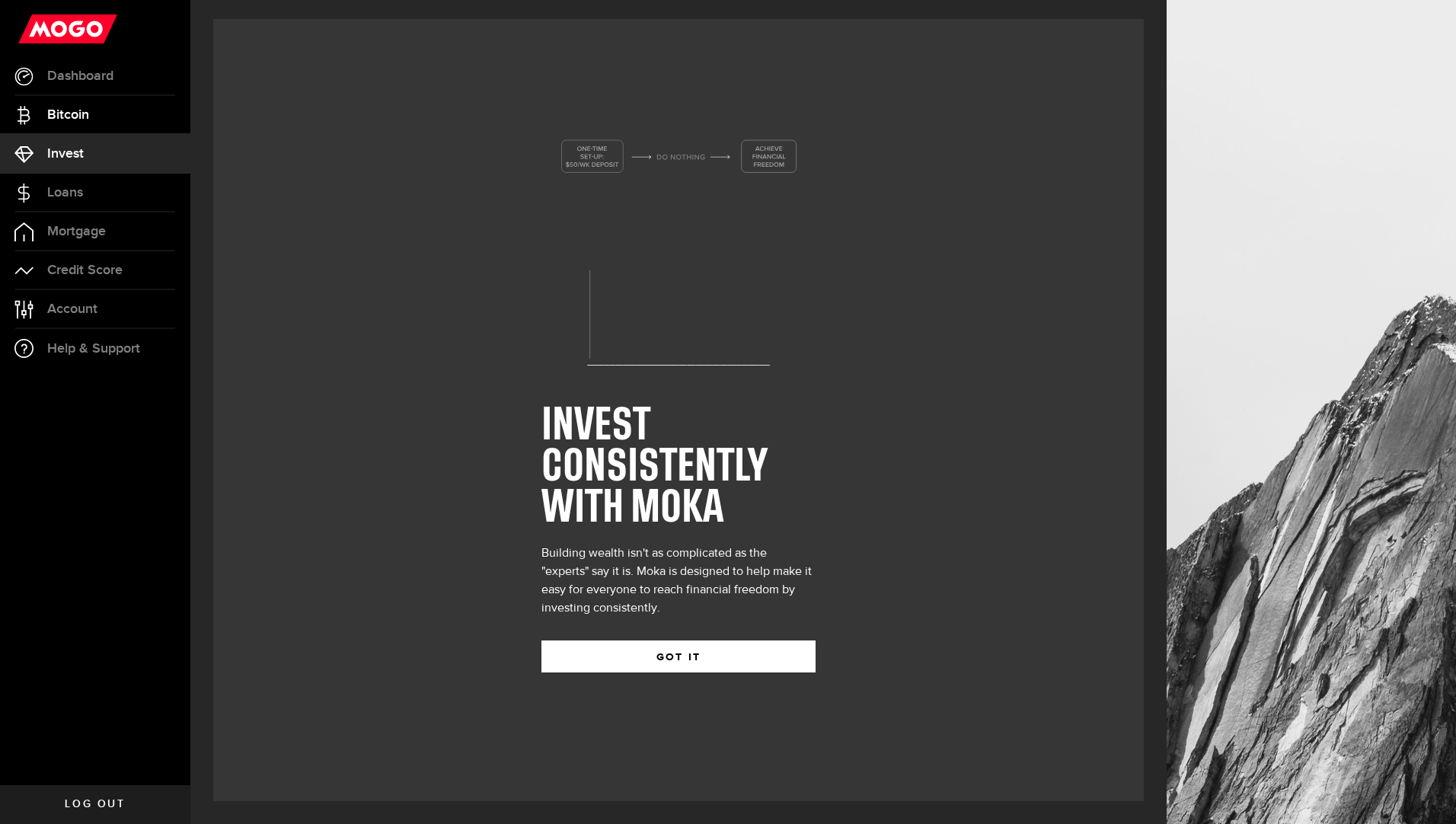
click at [109, 124] on link "Bitcoin" at bounding box center [95, 115] width 190 height 38
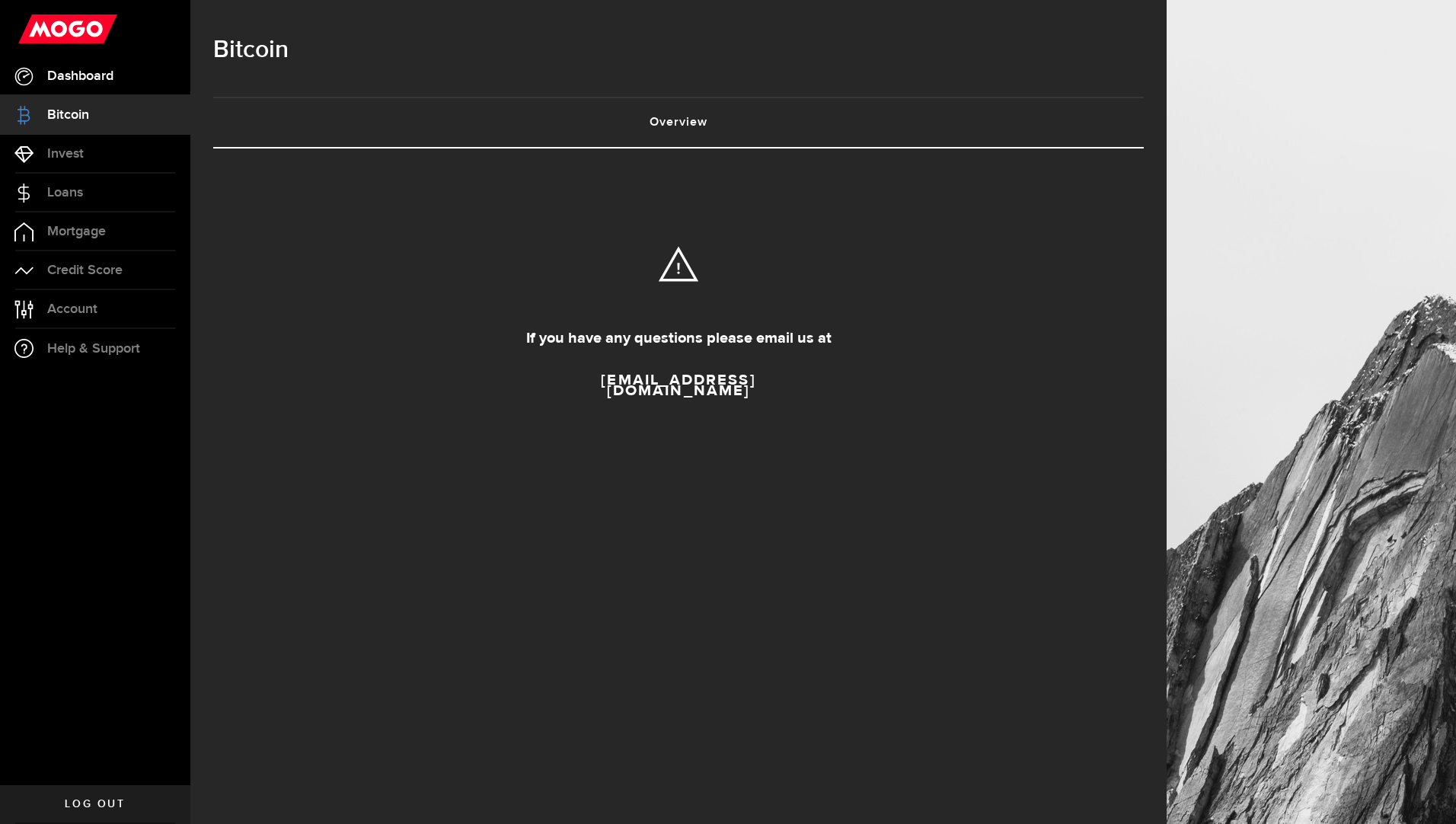
click at [121, 68] on link "Dashboard" at bounding box center [95, 76] width 190 height 38
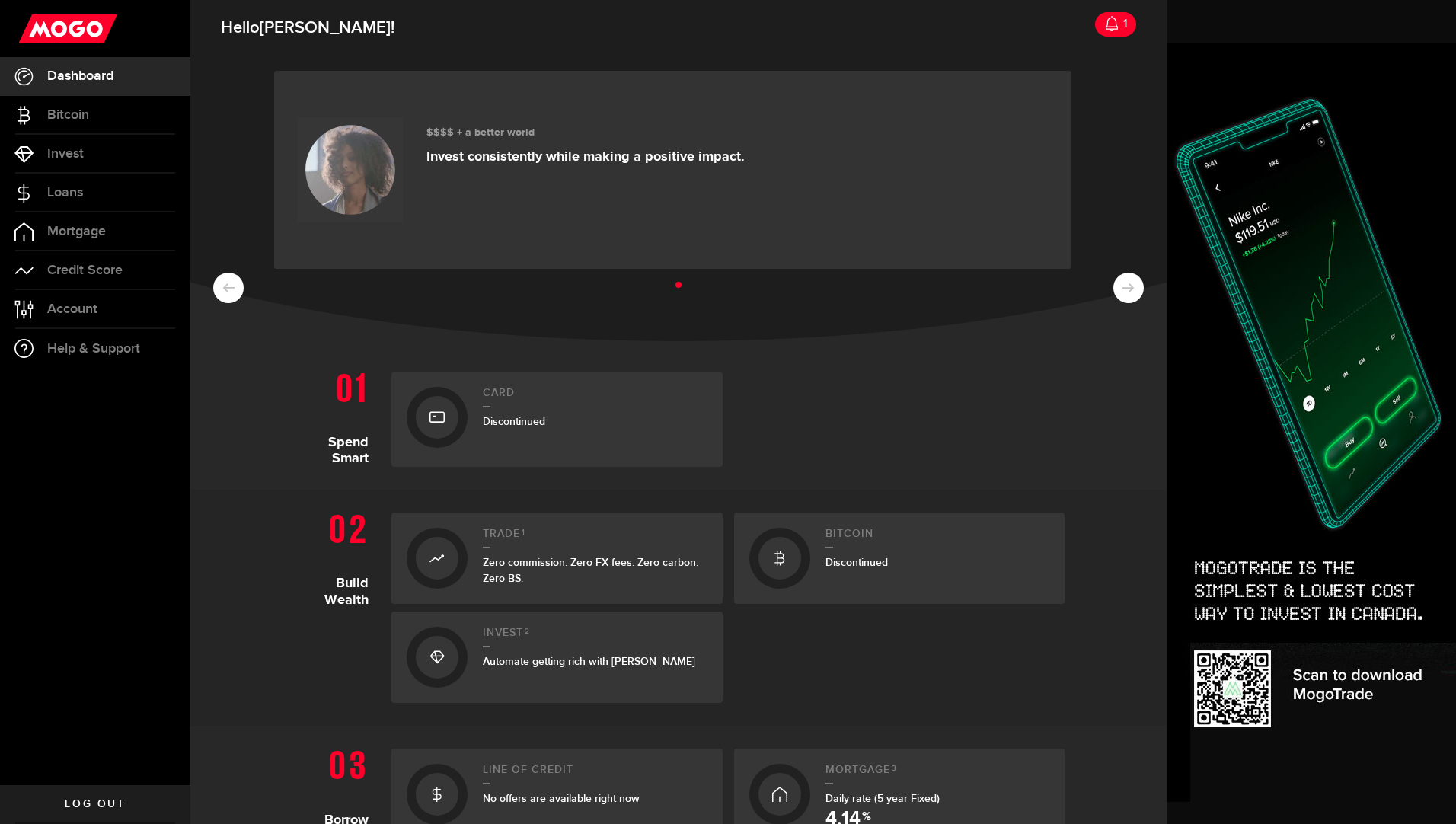
click at [118, 74] on link "Dashboard" at bounding box center [95, 76] width 190 height 38
